Goal: Answer question/provide support

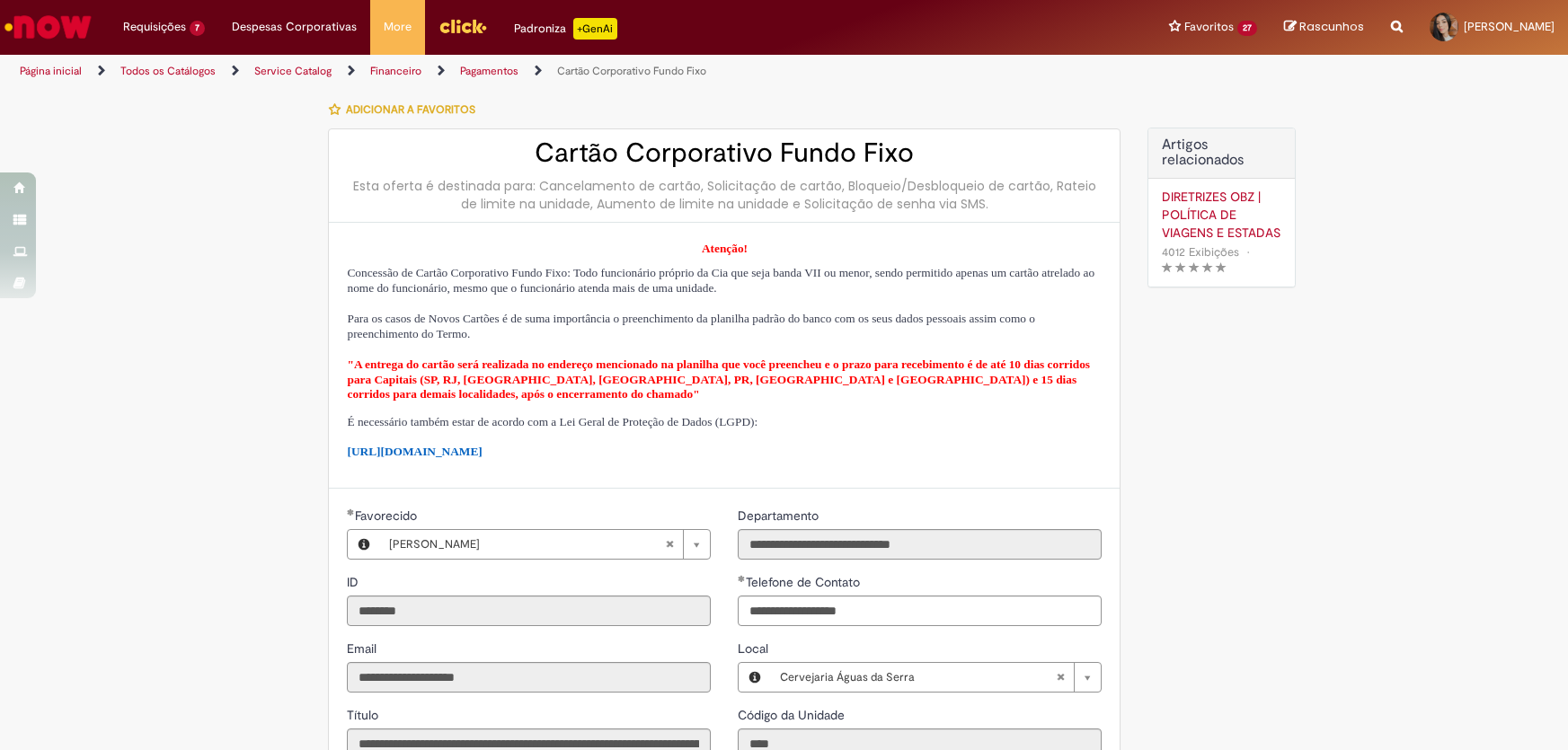
select select "*"
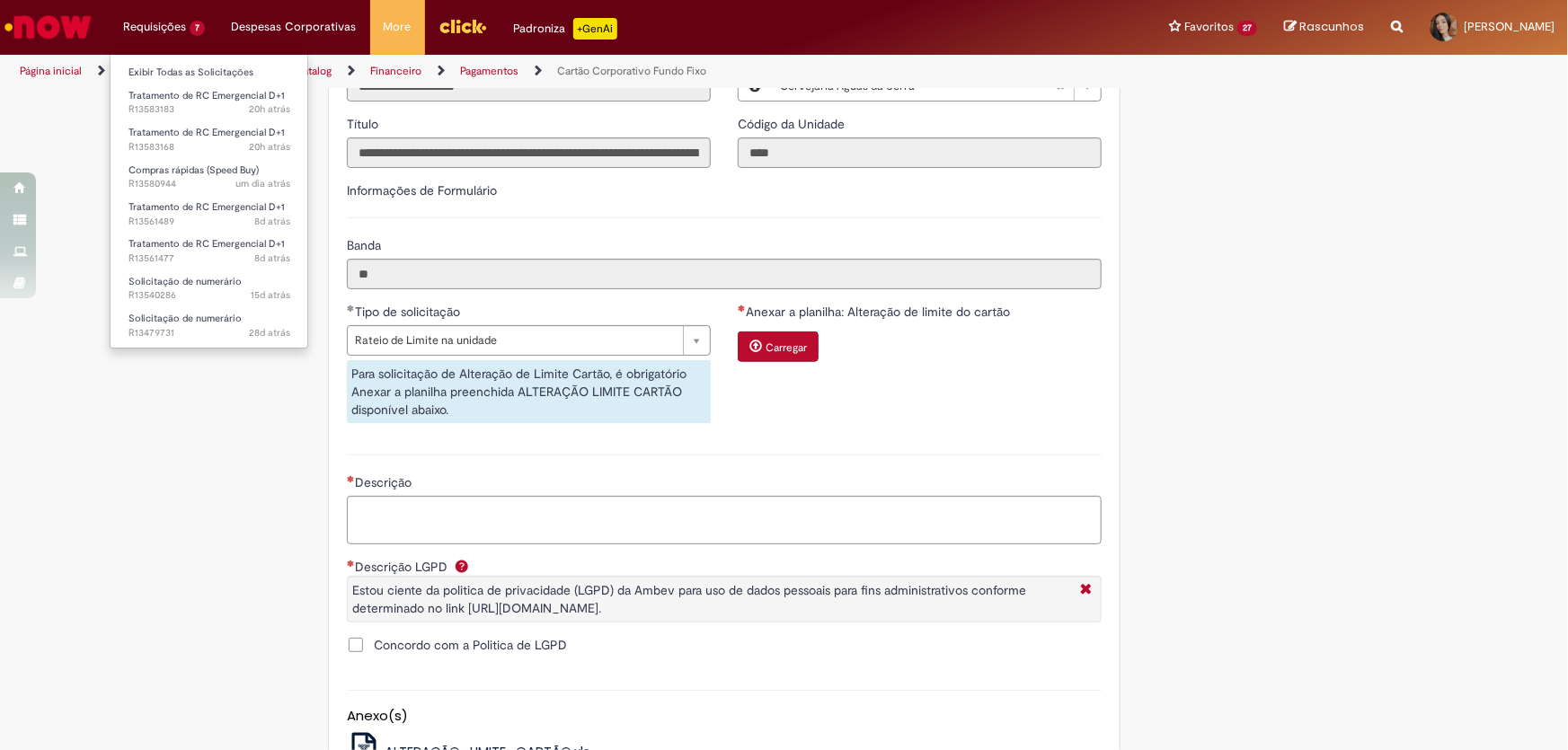
click at [149, 35] on li "Requisições 7 Exibir Todas as Solicitações Tratamento de RC Emergencial D+1 20h…" at bounding box center [164, 26] width 109 height 54
click at [168, 117] on link "Tratamento de RC Emergencial D+1 20h atrás 20 horas atrás R13583183" at bounding box center [209, 102] width 198 height 34
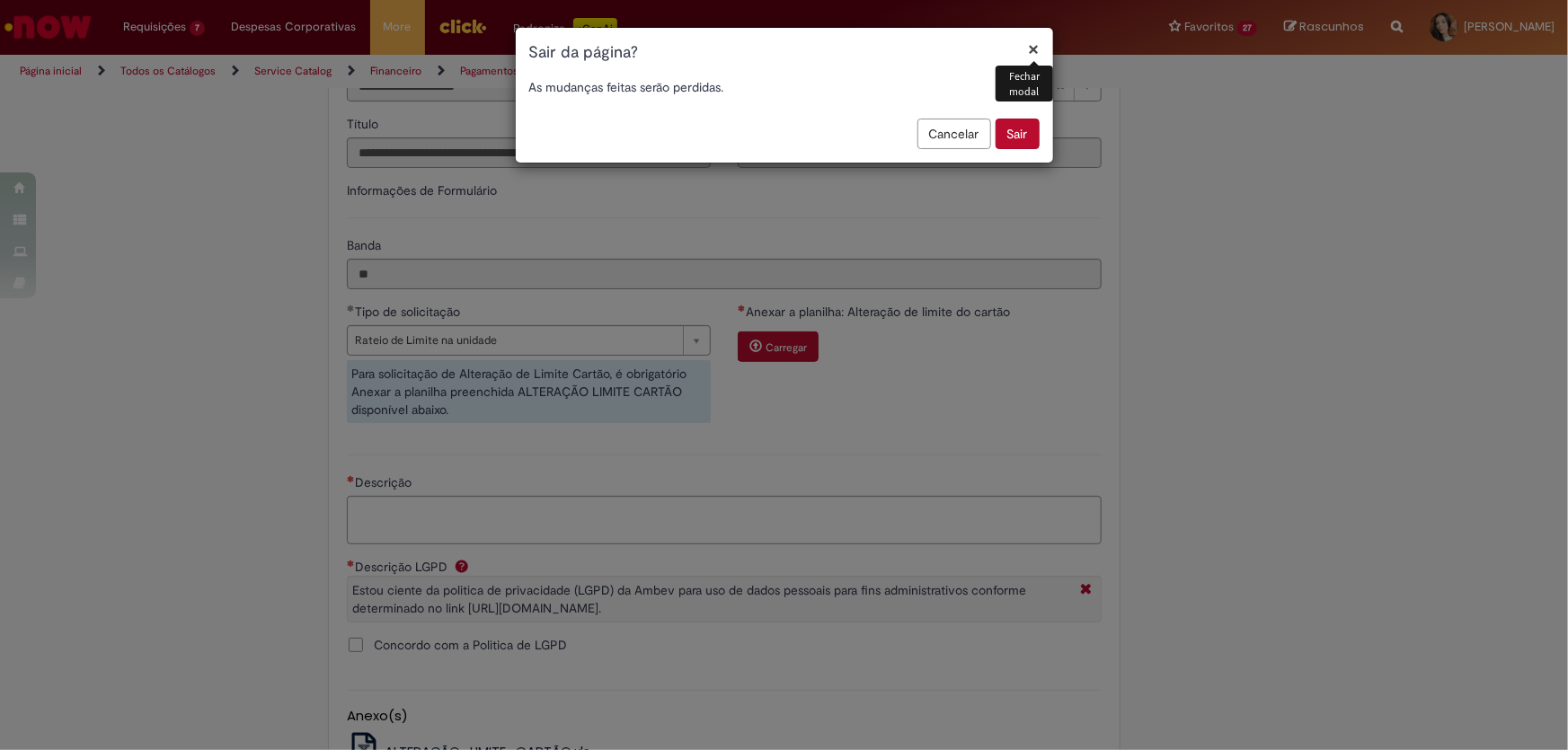
click at [1023, 132] on button "Sair" at bounding box center [1018, 134] width 44 height 31
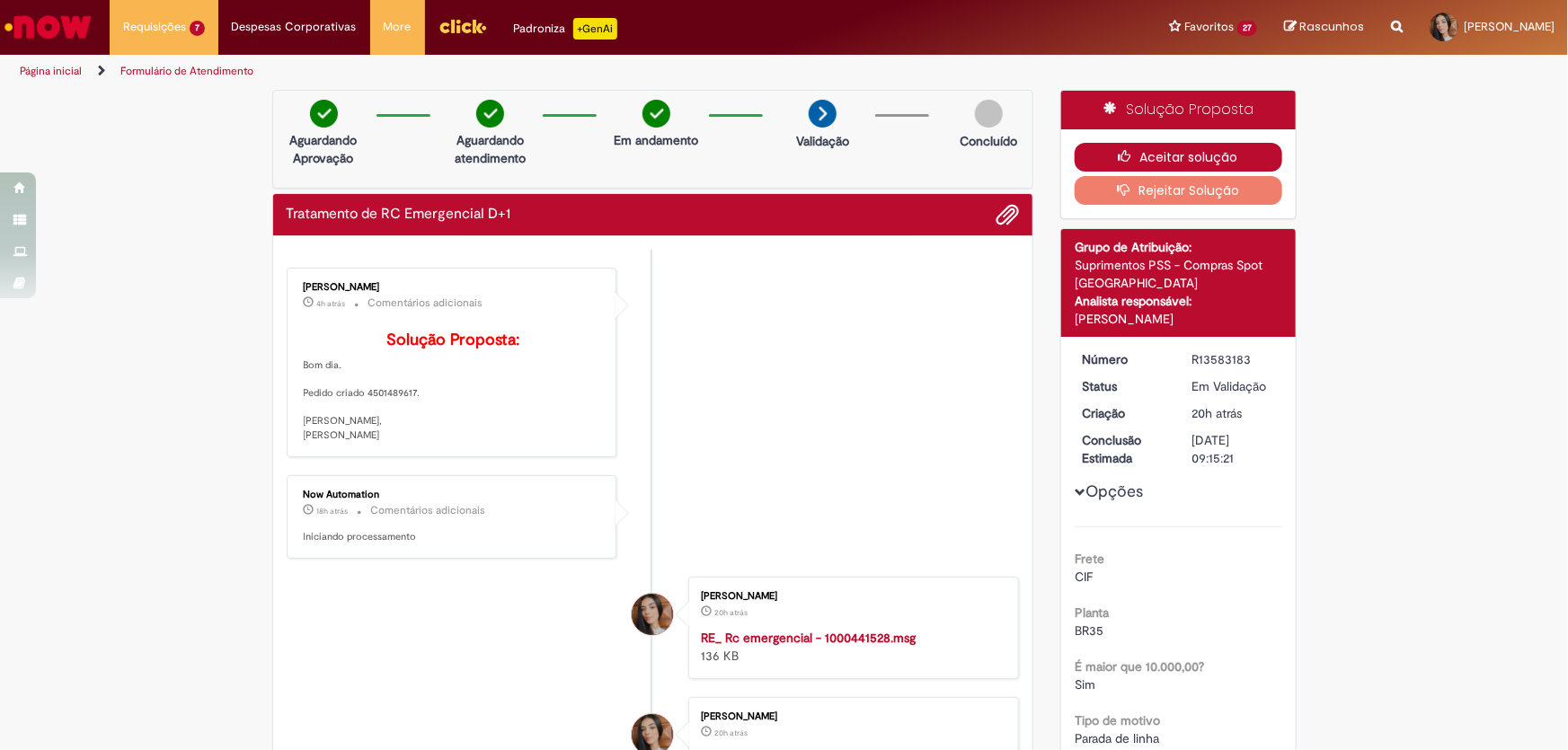
click at [1221, 150] on button "Aceitar solução" at bounding box center [1178, 158] width 208 height 29
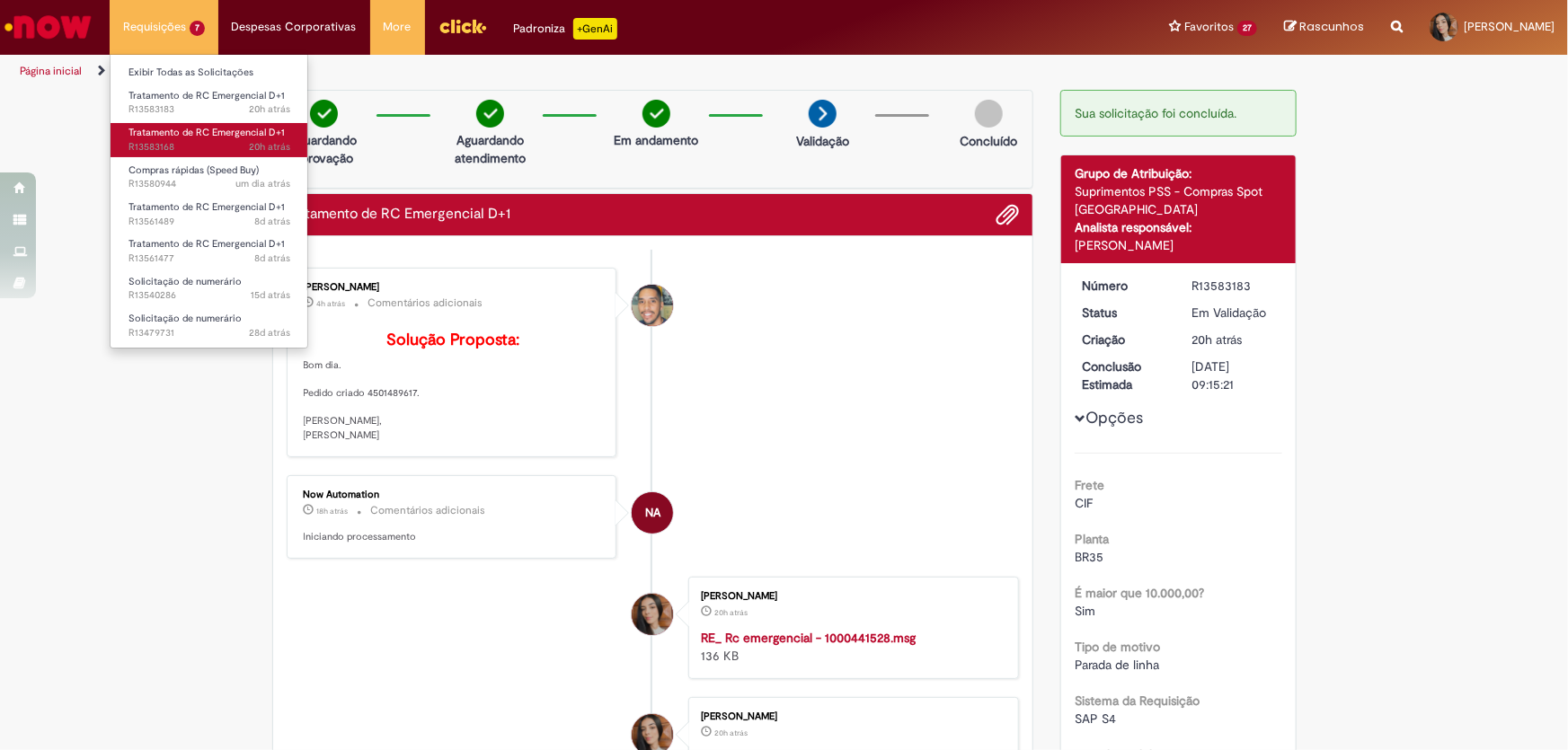
click at [197, 144] on span "20h atrás 20 horas atrás R13583168" at bounding box center [209, 148] width 161 height 15
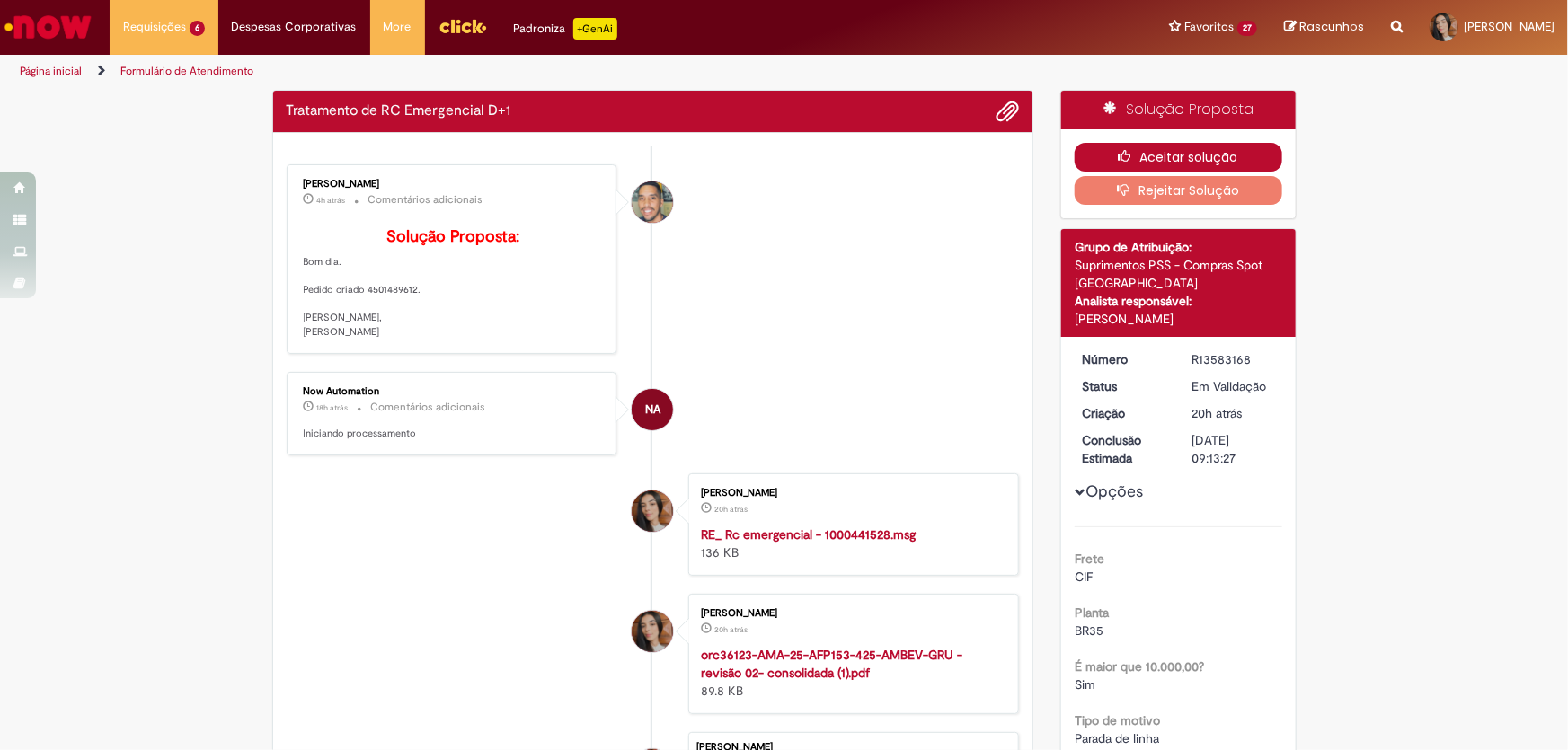
click at [1096, 151] on button "Aceitar solução" at bounding box center [1178, 158] width 208 height 29
